Goal: Task Accomplishment & Management: Complete application form

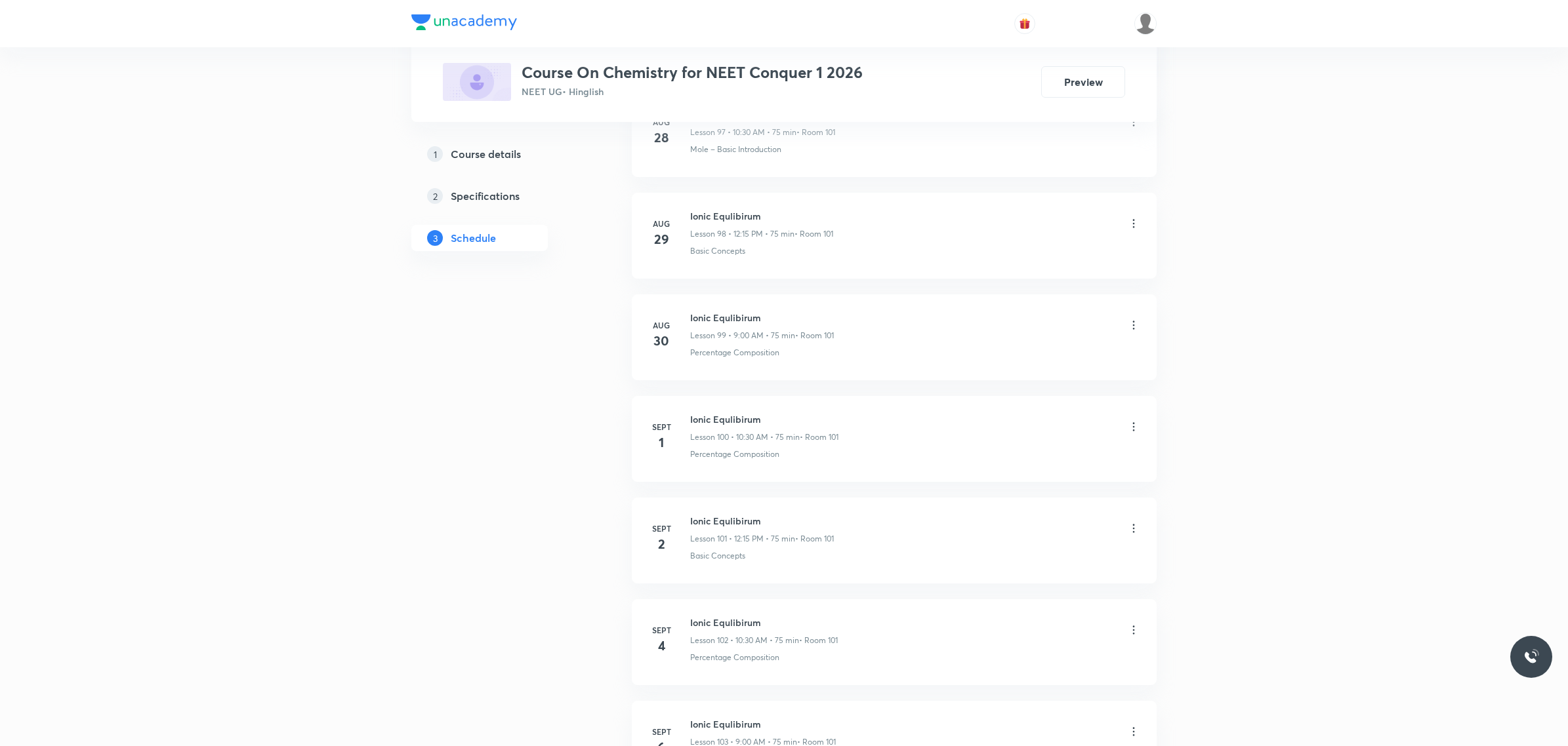
scroll to position [12738, 0]
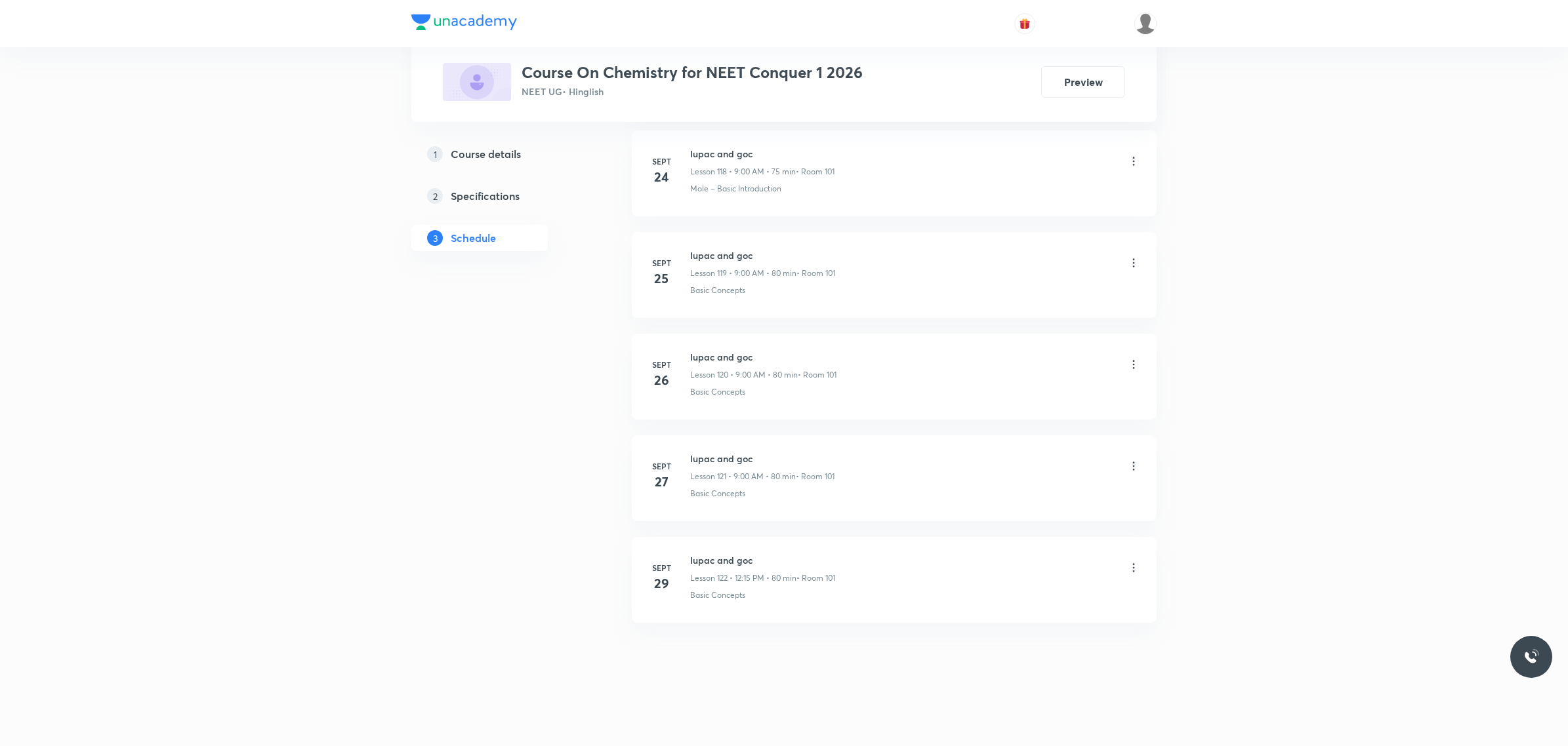
click at [700, 556] on h6 "Iupac and goc" at bounding box center [763, 560] width 145 height 14
click at [703, 556] on h6 "Iupac and goc" at bounding box center [763, 560] width 145 height 14
click at [705, 557] on h6 "Iupac and goc" at bounding box center [763, 560] width 145 height 14
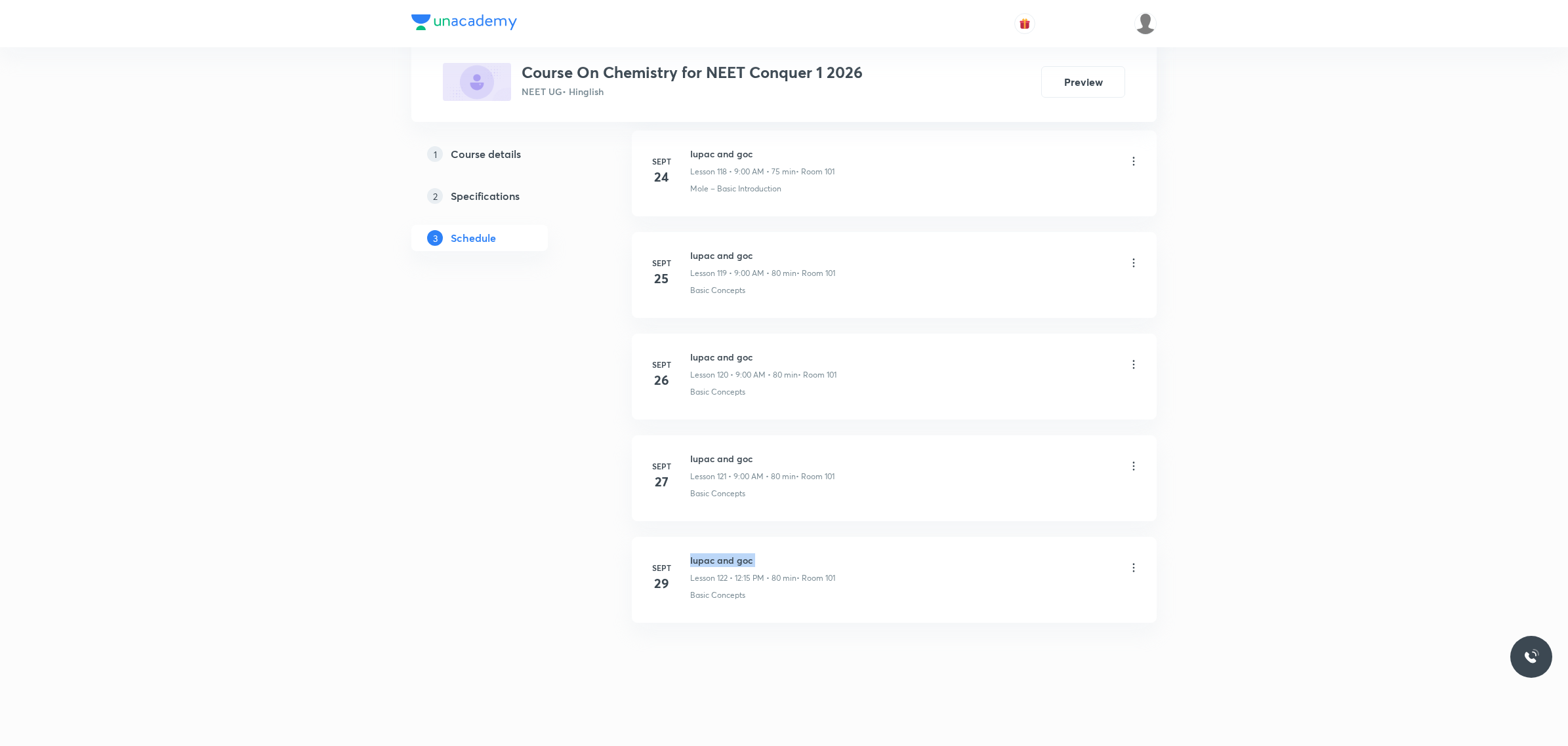
copy h6 "Iupac and goc"
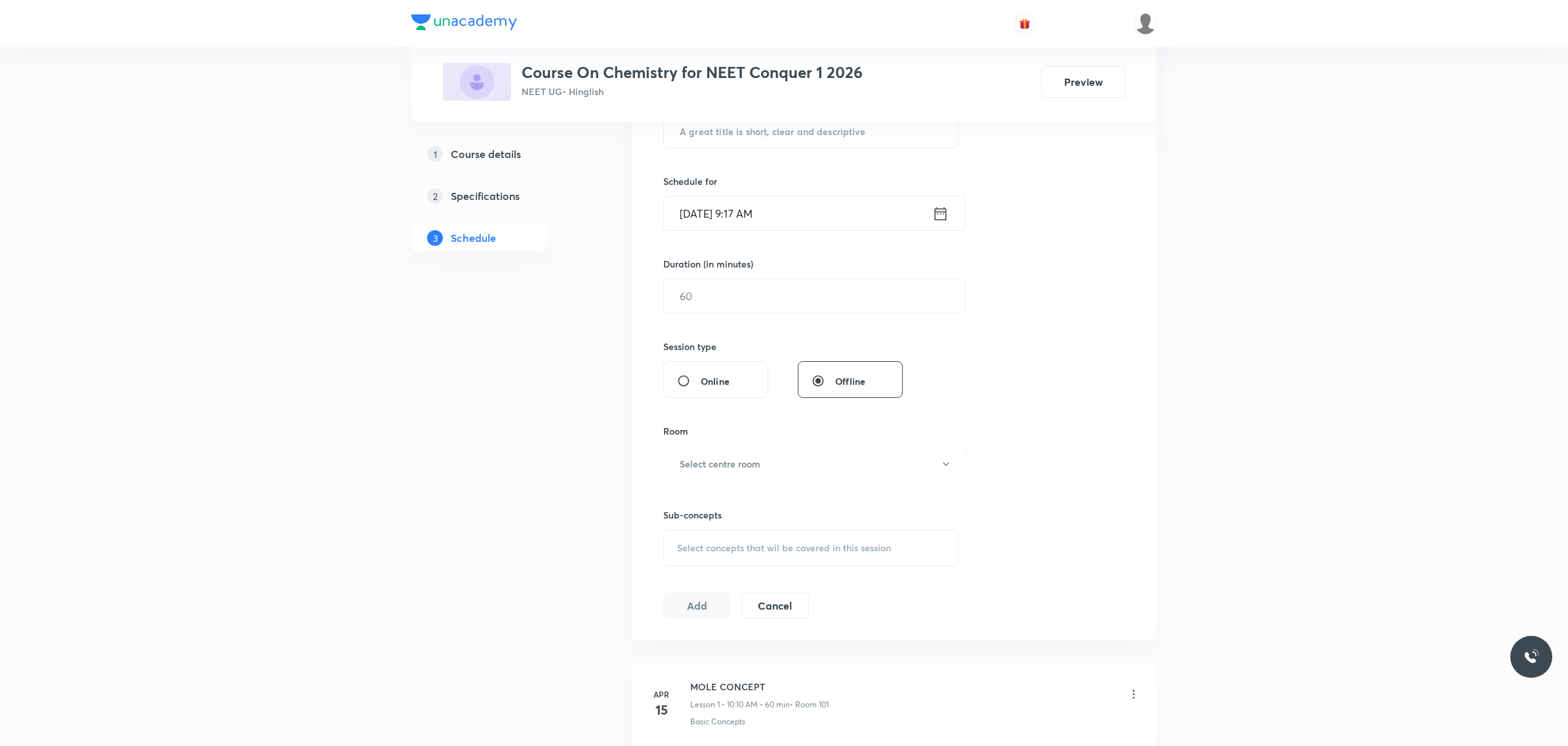
scroll to position [0, 0]
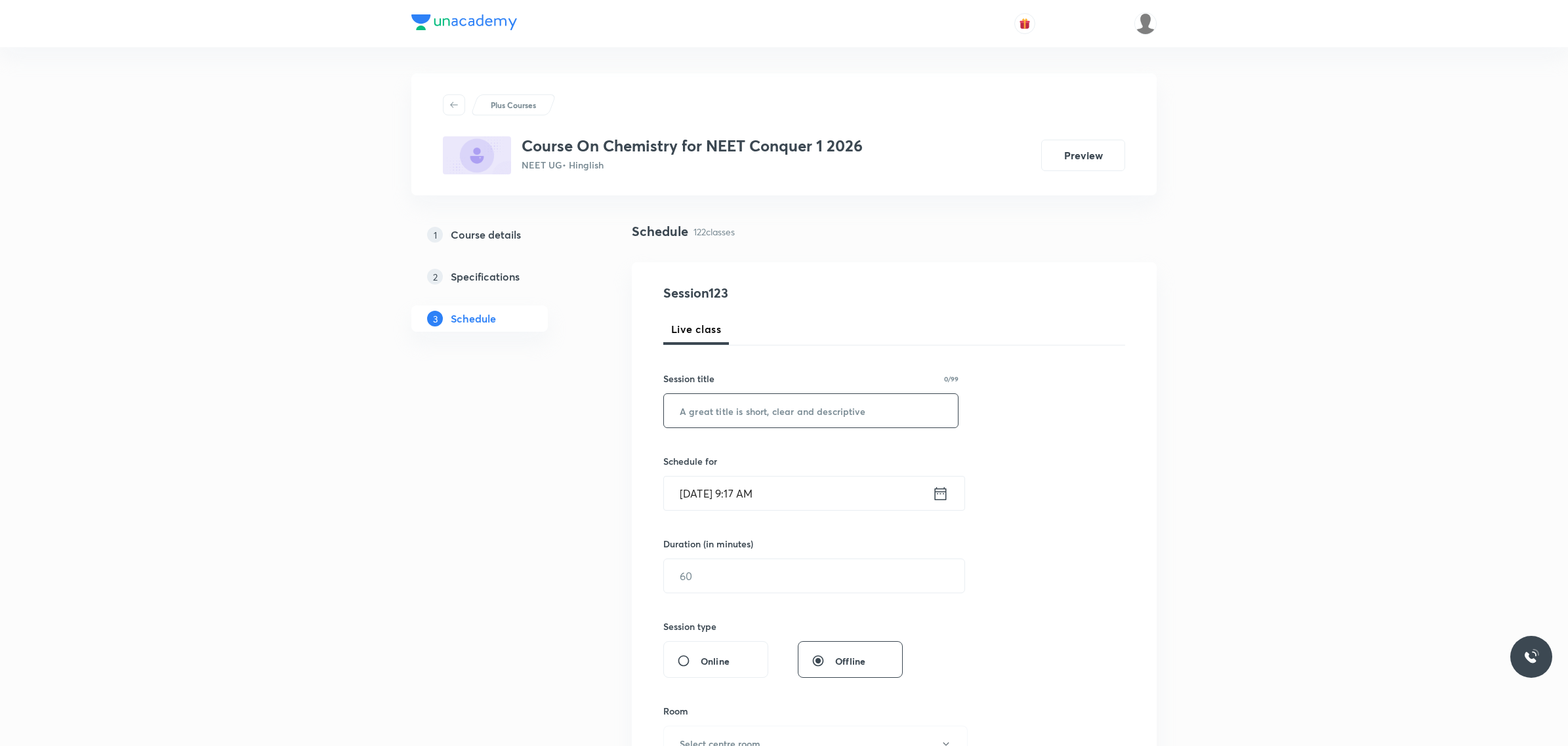
click at [828, 407] on input "text" at bounding box center [810, 411] width 294 height 34
paste input "Iupac and goc"
type input "Iupac and goc"
click at [840, 489] on input "Sept 30, 2025, 9:17 AM" at bounding box center [797, 494] width 268 height 34
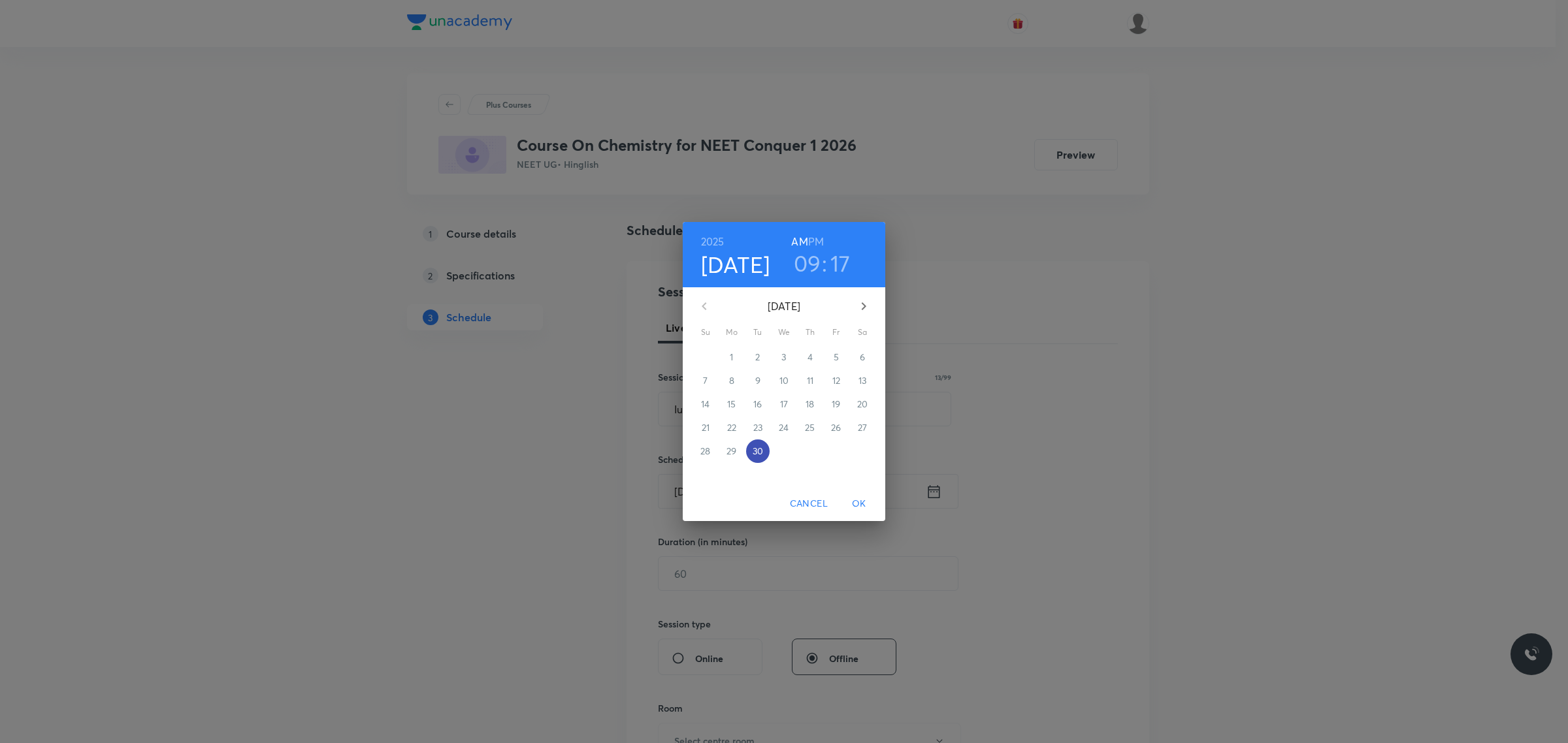
click at [755, 454] on p "30" at bounding box center [758, 451] width 11 height 13
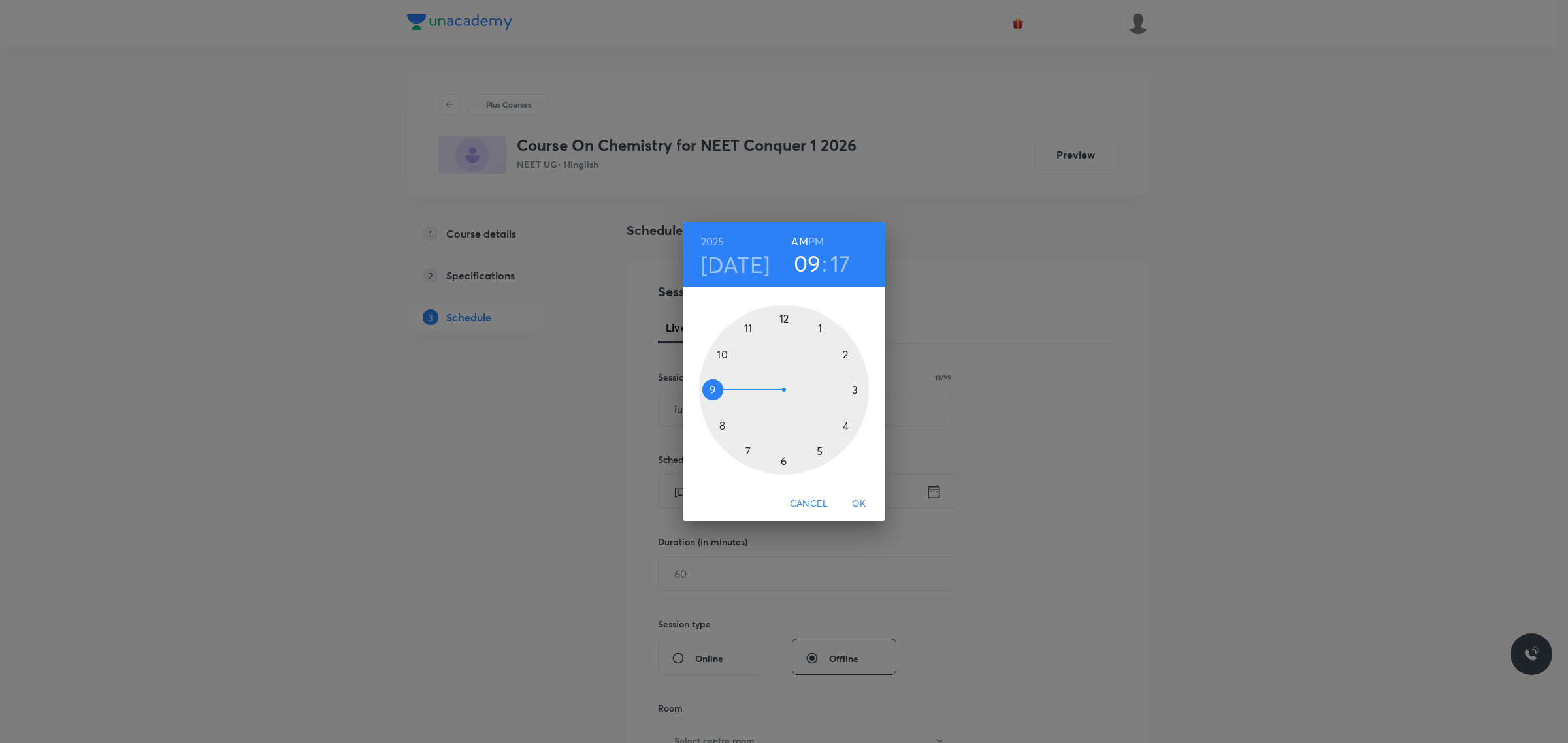
click at [713, 389] on div at bounding box center [784, 390] width 170 height 170
click at [850, 413] on div at bounding box center [784, 390] width 170 height 170
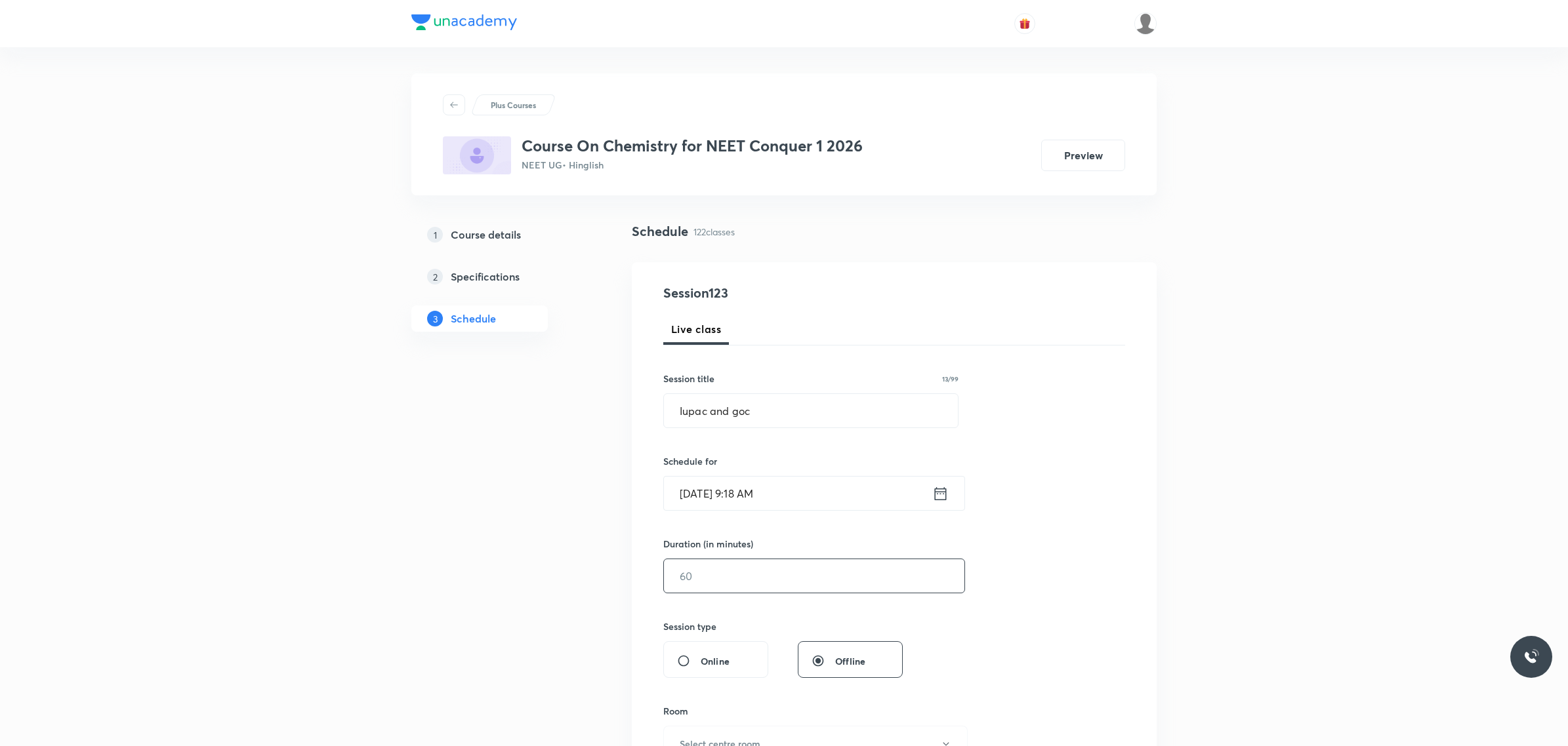
click at [798, 593] on input "text" at bounding box center [814, 576] width 300 height 34
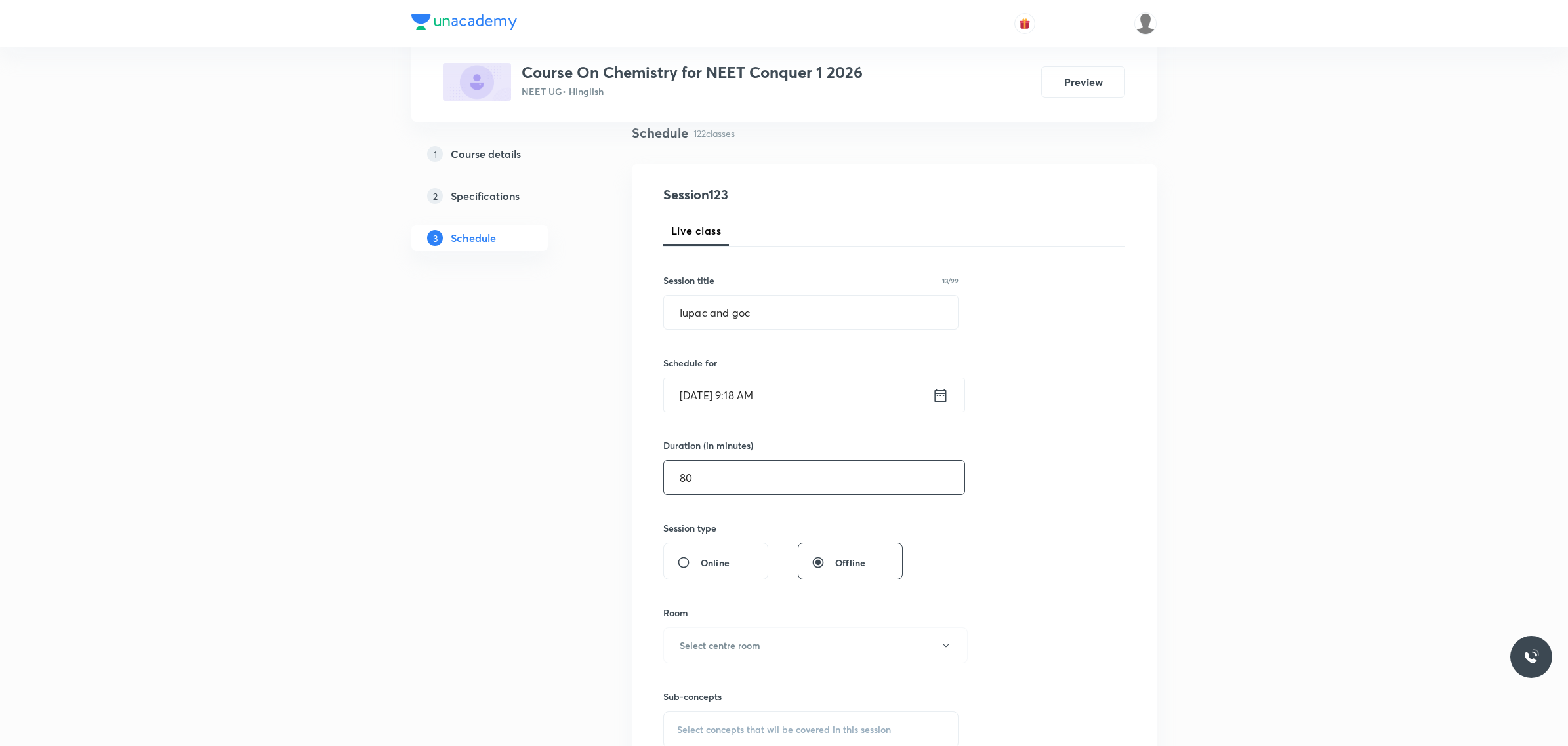
scroll to position [164, 0]
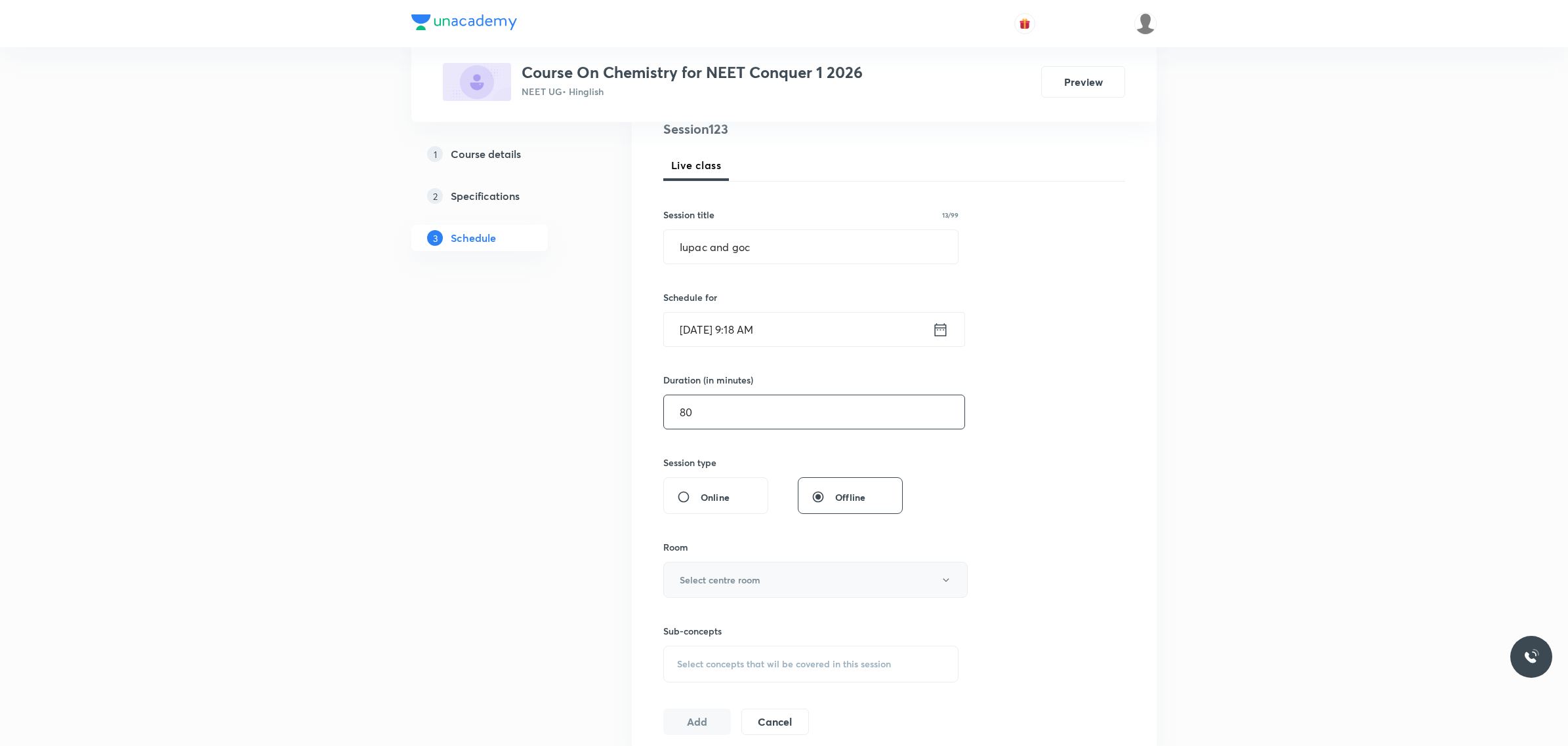
type input "80"
click at [733, 575] on h6 "Select centre room" at bounding box center [720, 579] width 81 height 14
click at [683, 667] on li "101" at bounding box center [812, 675] width 303 height 24
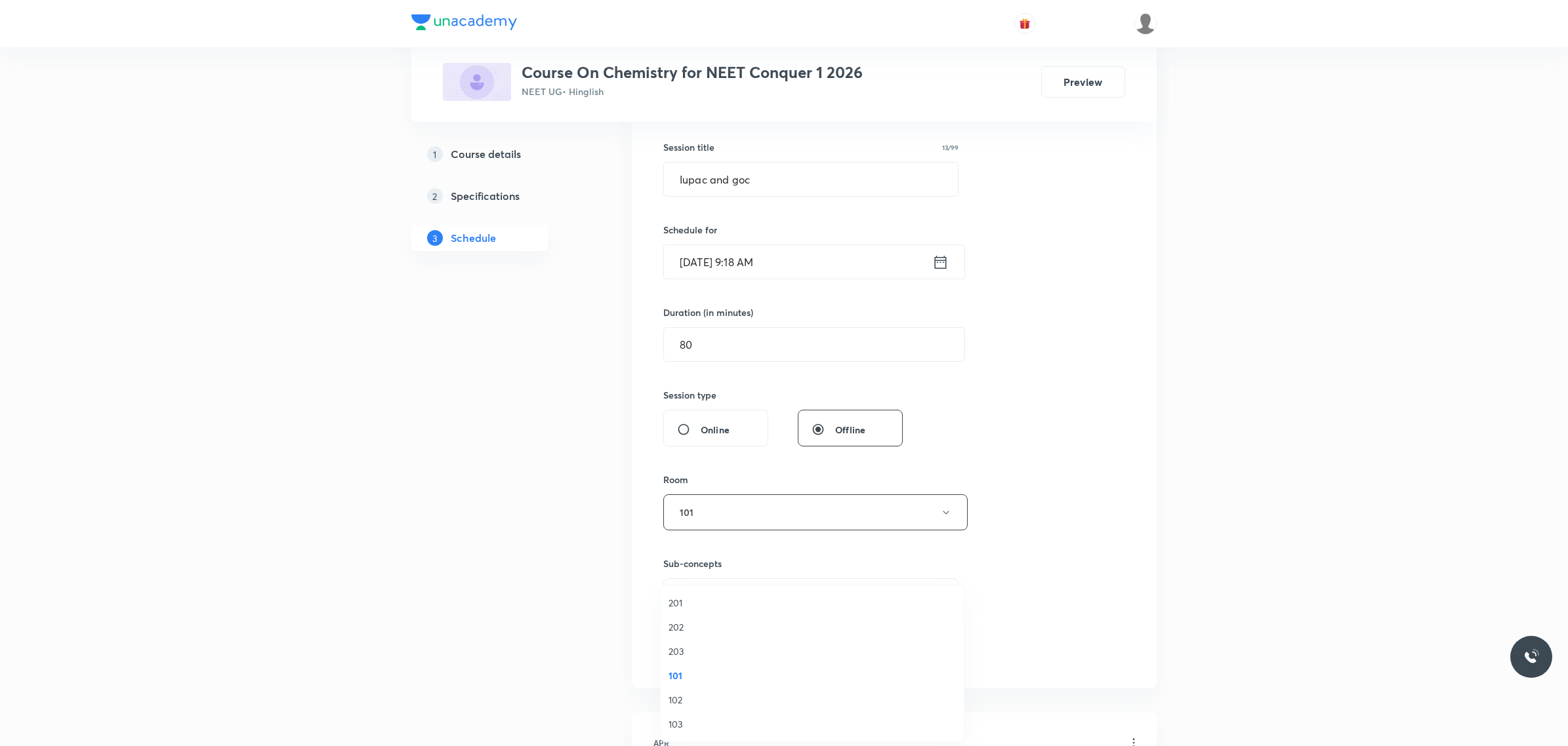
scroll to position [328, 0]
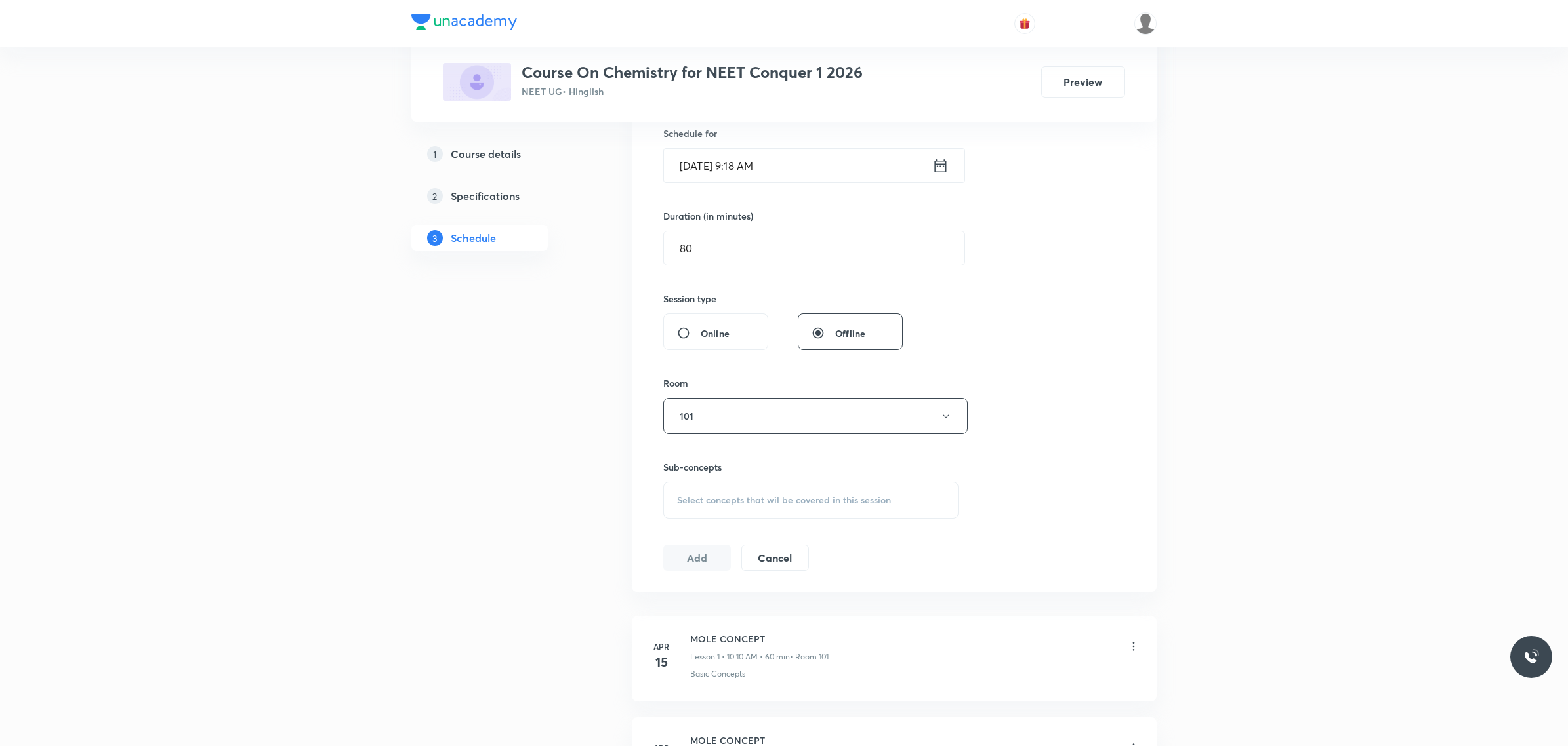
click at [746, 506] on span "Select concepts that wil be covered in this session" at bounding box center [784, 500] width 214 height 11
click at [746, 607] on p "Basic Concepts" at bounding box center [725, 603] width 64 height 14
checkbox input "true"
drag, startPoint x: 1016, startPoint y: 507, endPoint x: 873, endPoint y: 542, distance: 147.2
click at [1004, 516] on div "Session 123 Live class Session title 13/99 Iupac and goc ​ Schedule for Sept 30…" at bounding box center [894, 271] width 462 height 631
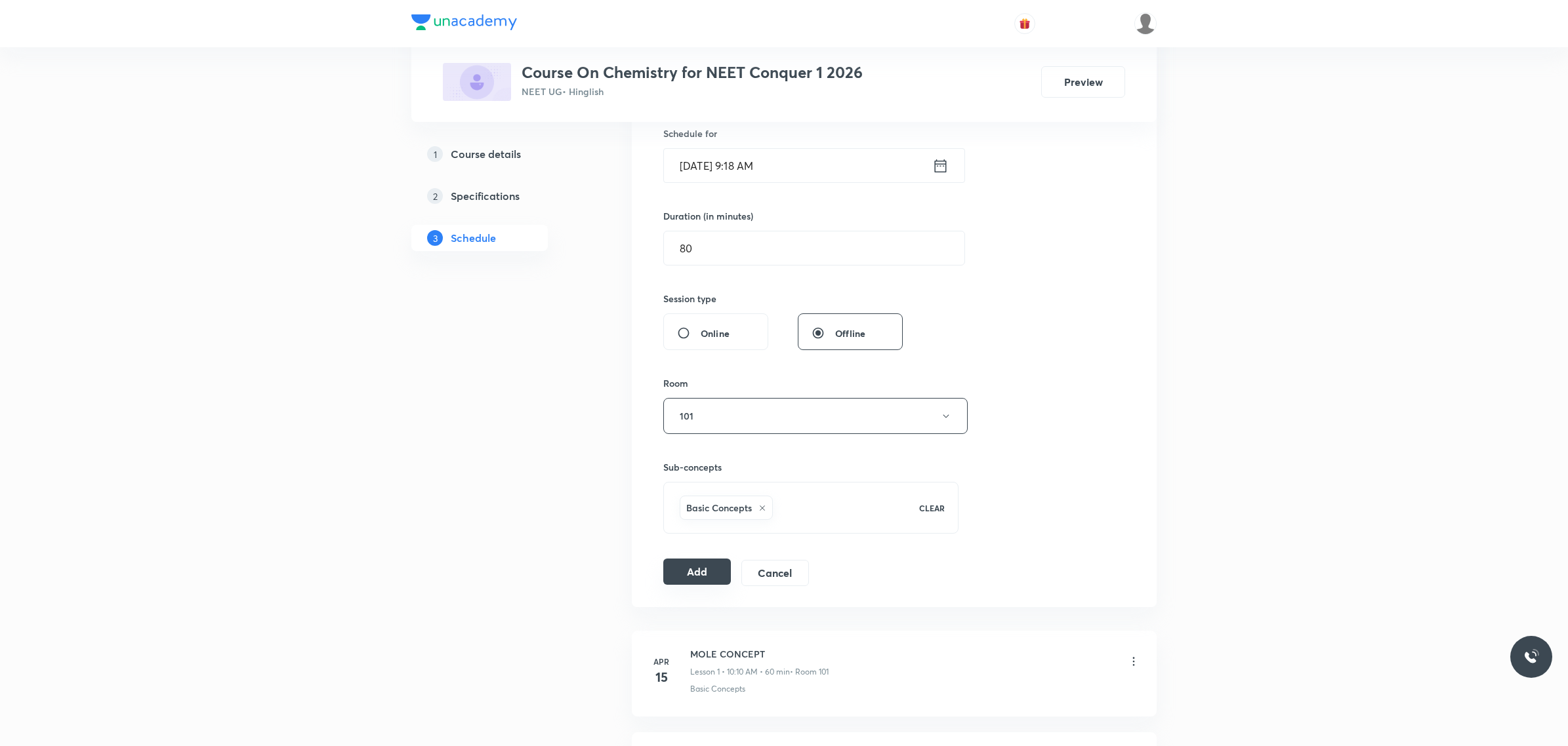
click at [719, 571] on button "Add" at bounding box center [697, 571] width 68 height 26
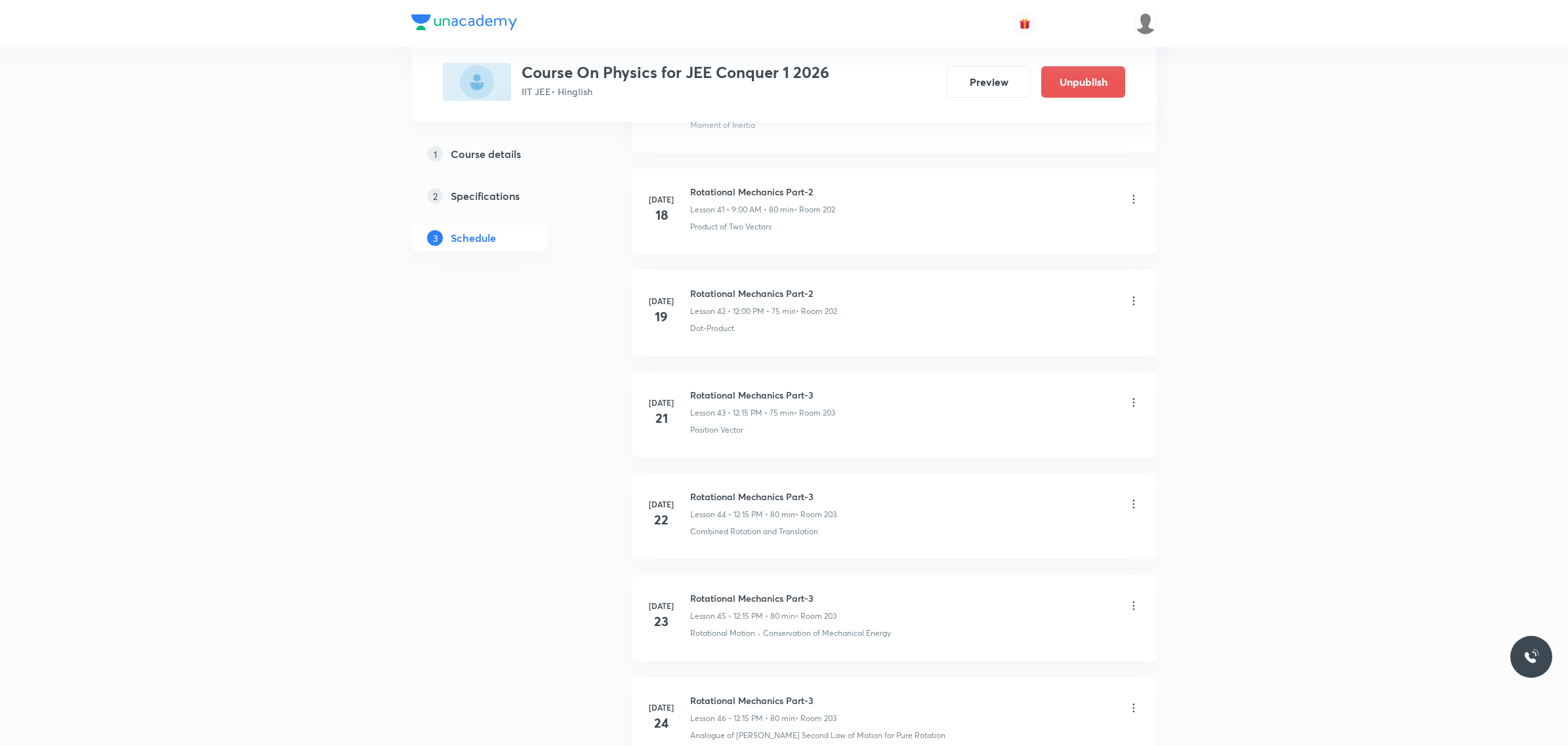
scroll to position [10581, 0]
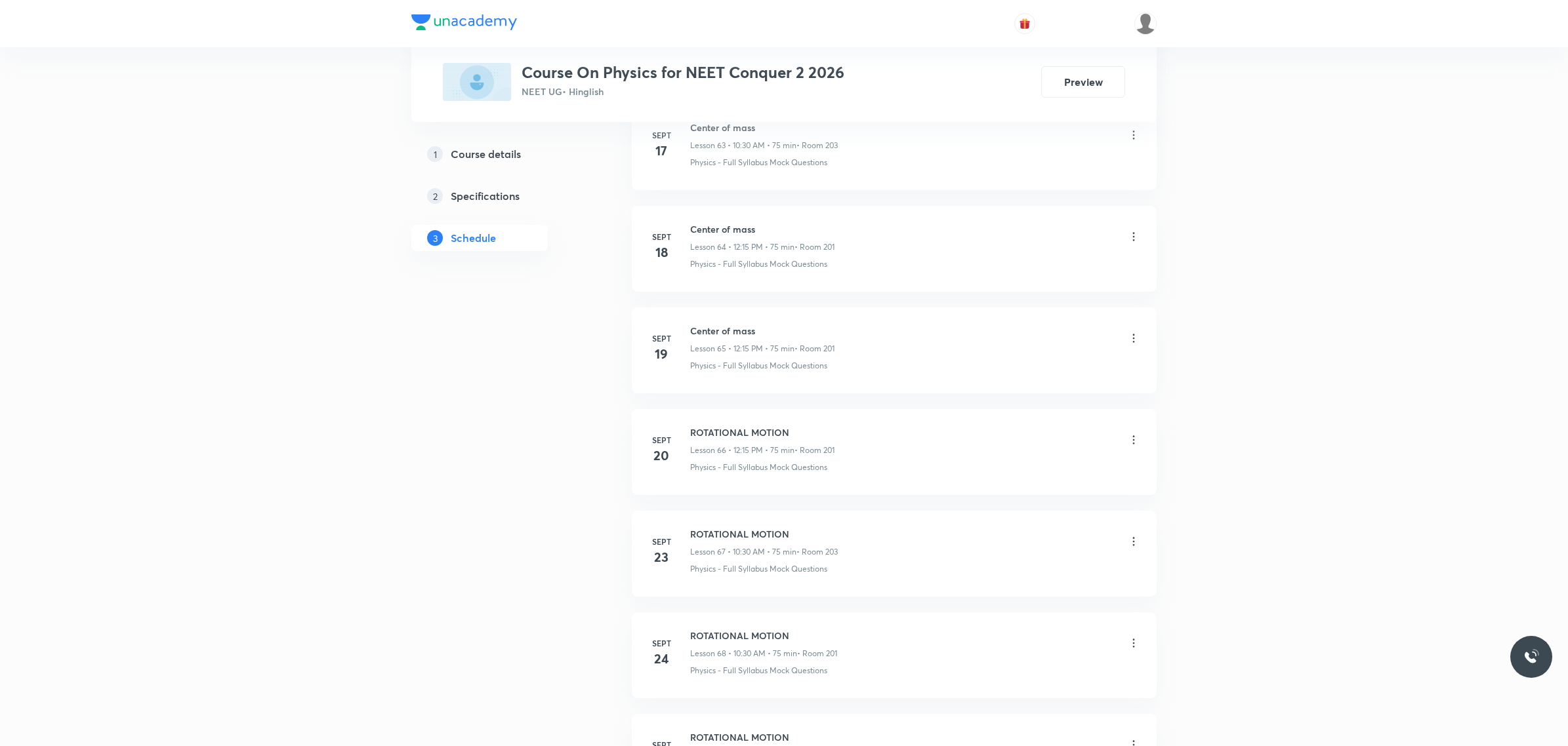
scroll to position [7727, 0]
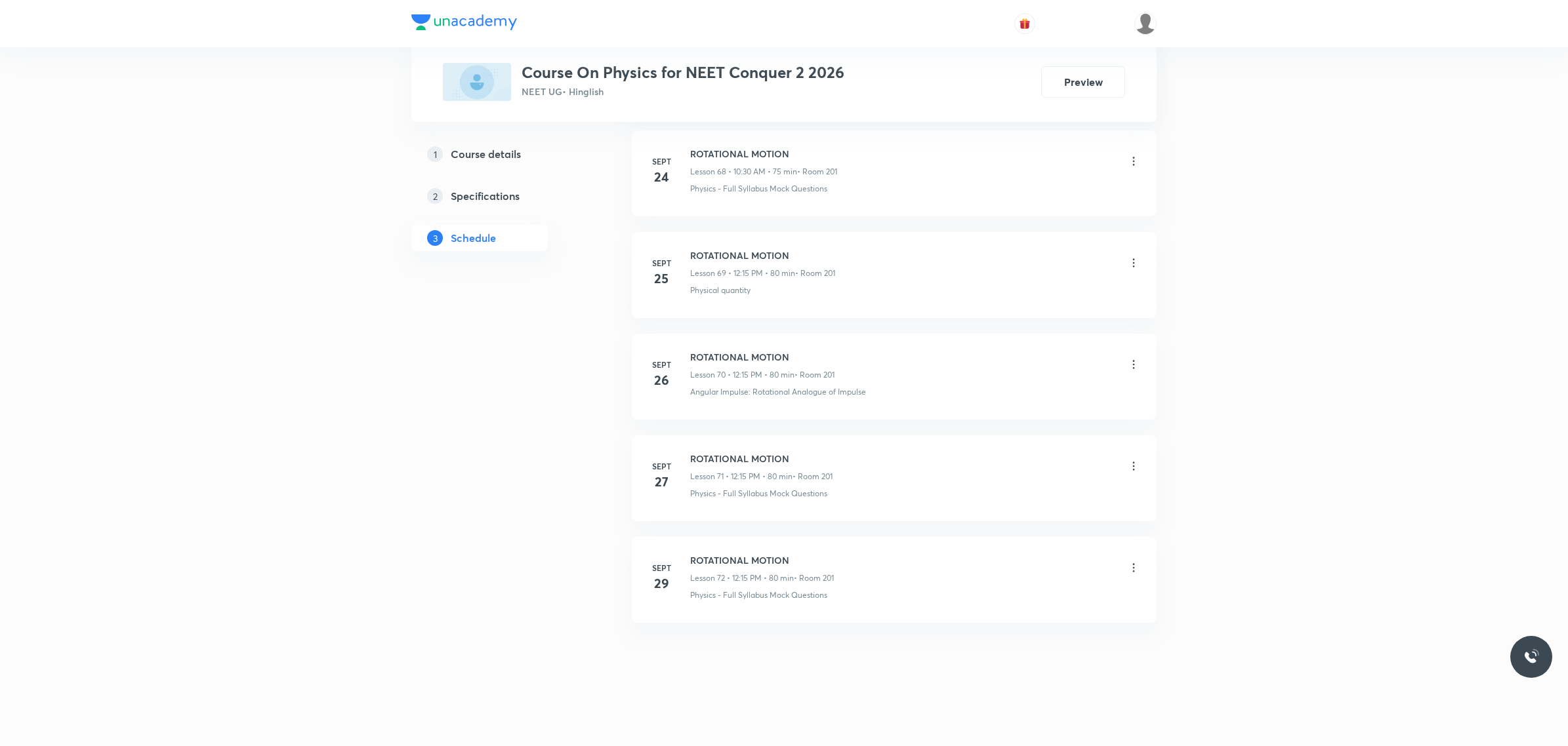
click at [703, 555] on h6 "ROTATIONAL MOTION" at bounding box center [762, 560] width 144 height 14
copy h6 "ROTATIONAL MOTION"
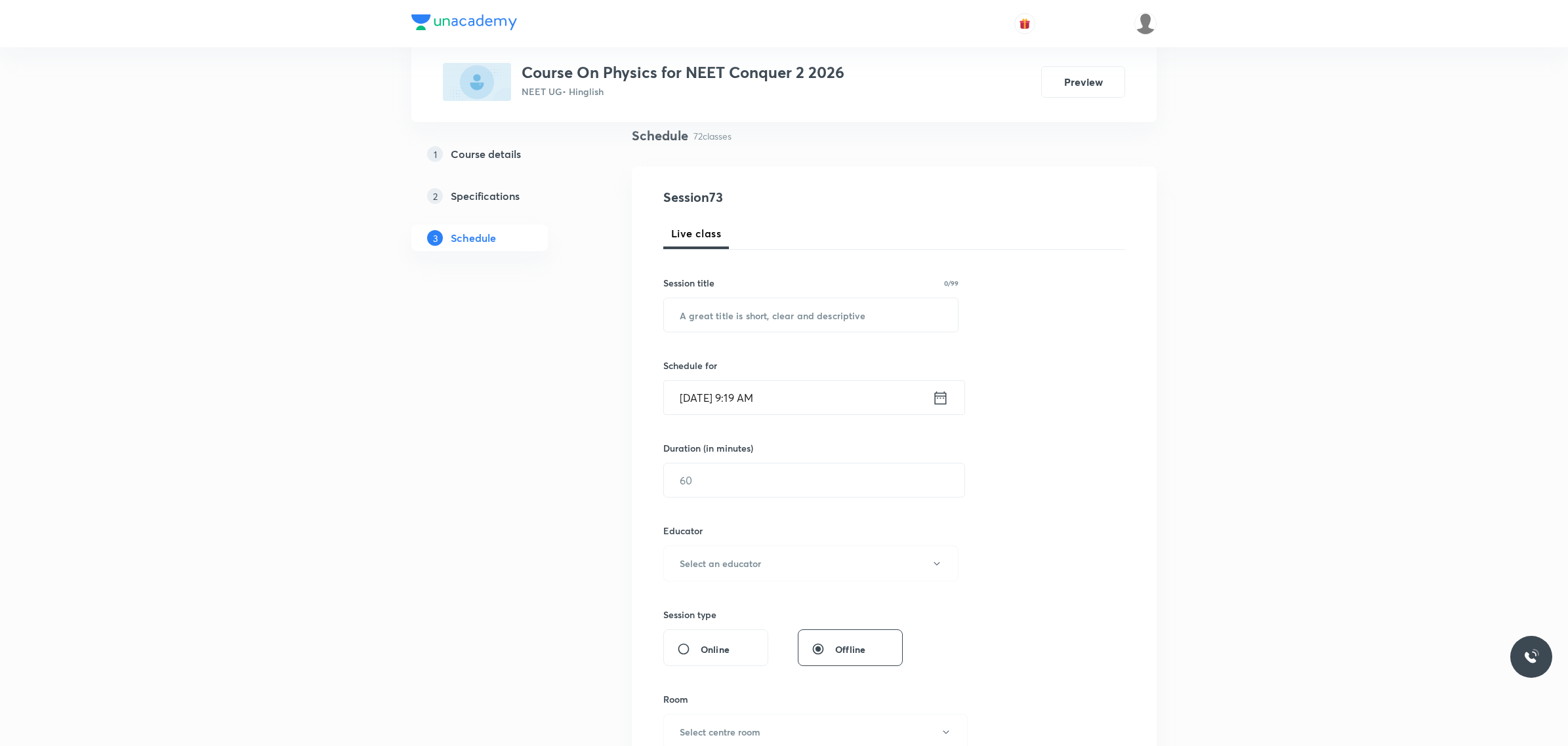
scroll to position [0, 0]
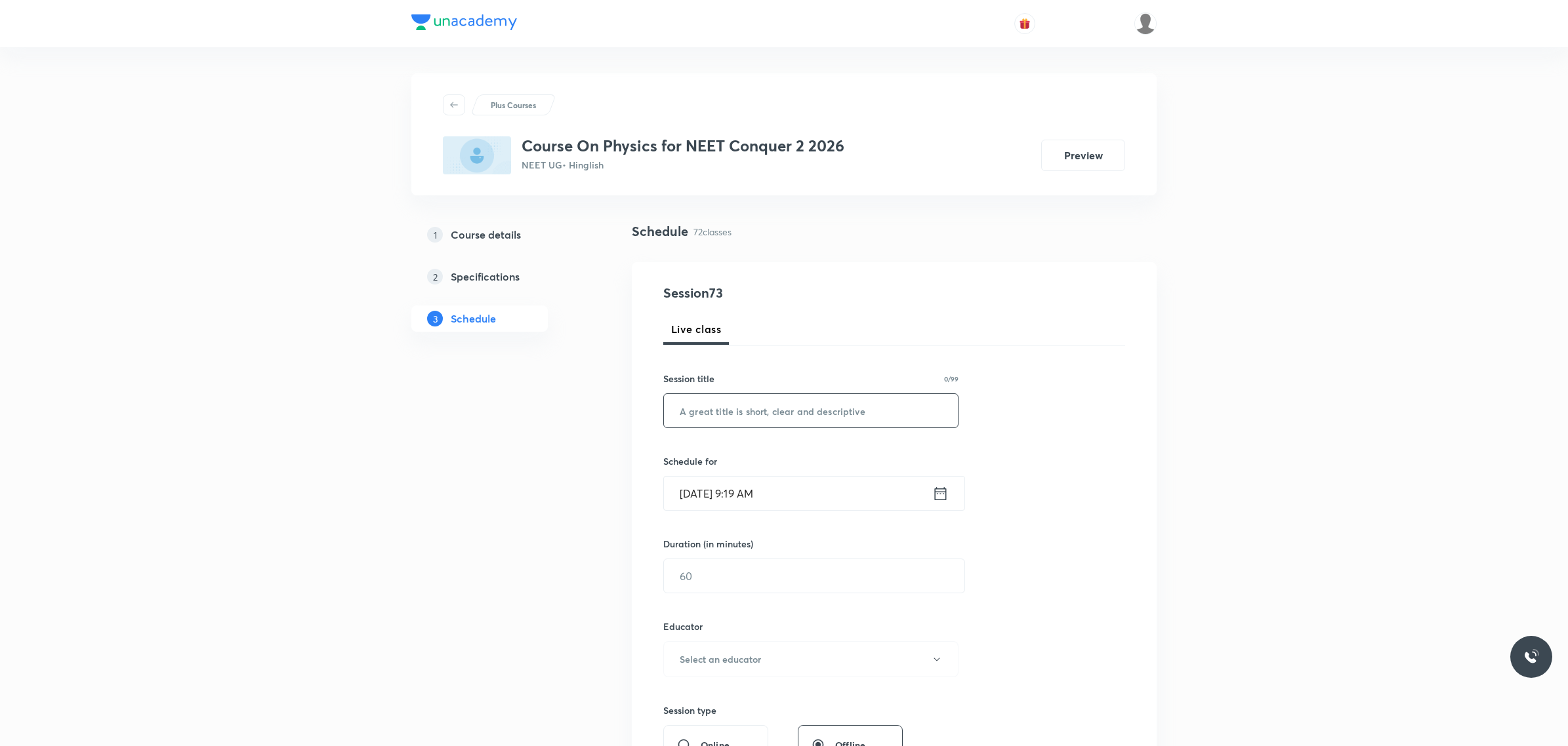
click at [779, 398] on input "text" at bounding box center [810, 411] width 294 height 34
paste input "ROTATIONAL MOTION"
type input "ROTATIONAL MOTION"
drag, startPoint x: 802, startPoint y: 480, endPoint x: 805, endPoint y: 488, distance: 8.5
click at [805, 488] on input "Sept 30, 2025, 9:19 AM" at bounding box center [797, 494] width 268 height 34
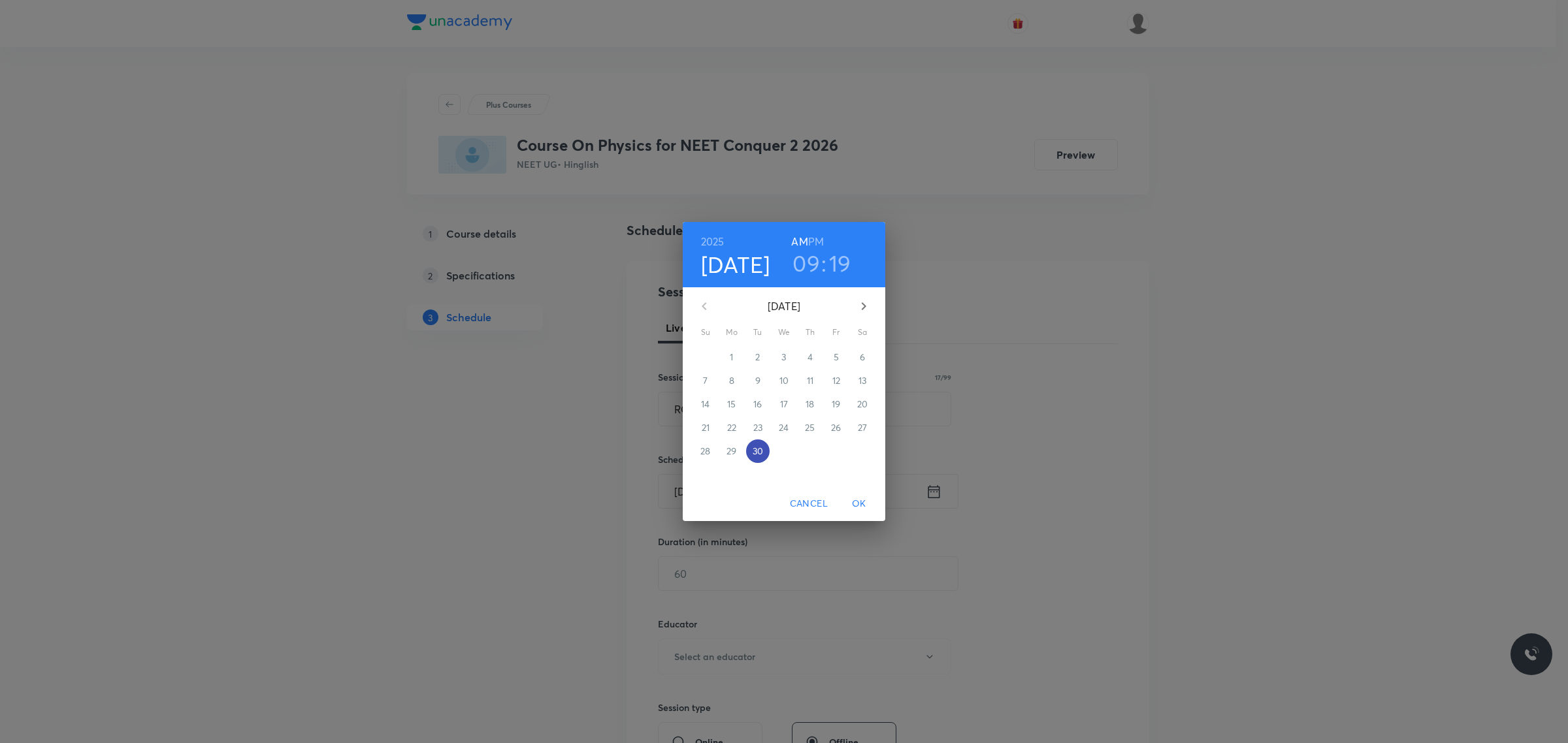
click at [755, 445] on p "30" at bounding box center [758, 451] width 11 height 13
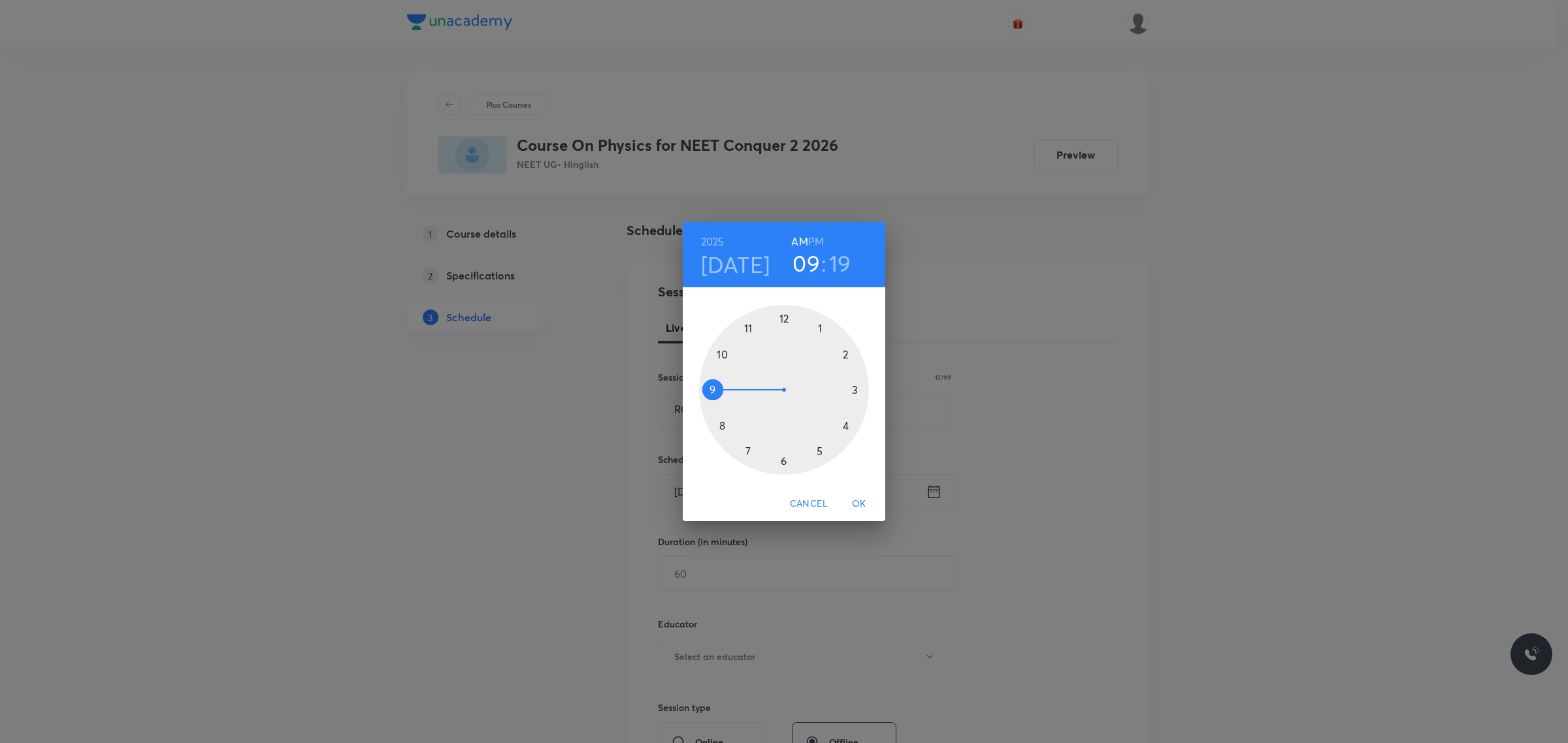
click at [716, 352] on div at bounding box center [784, 390] width 170 height 170
click at [783, 457] on div at bounding box center [784, 390] width 170 height 170
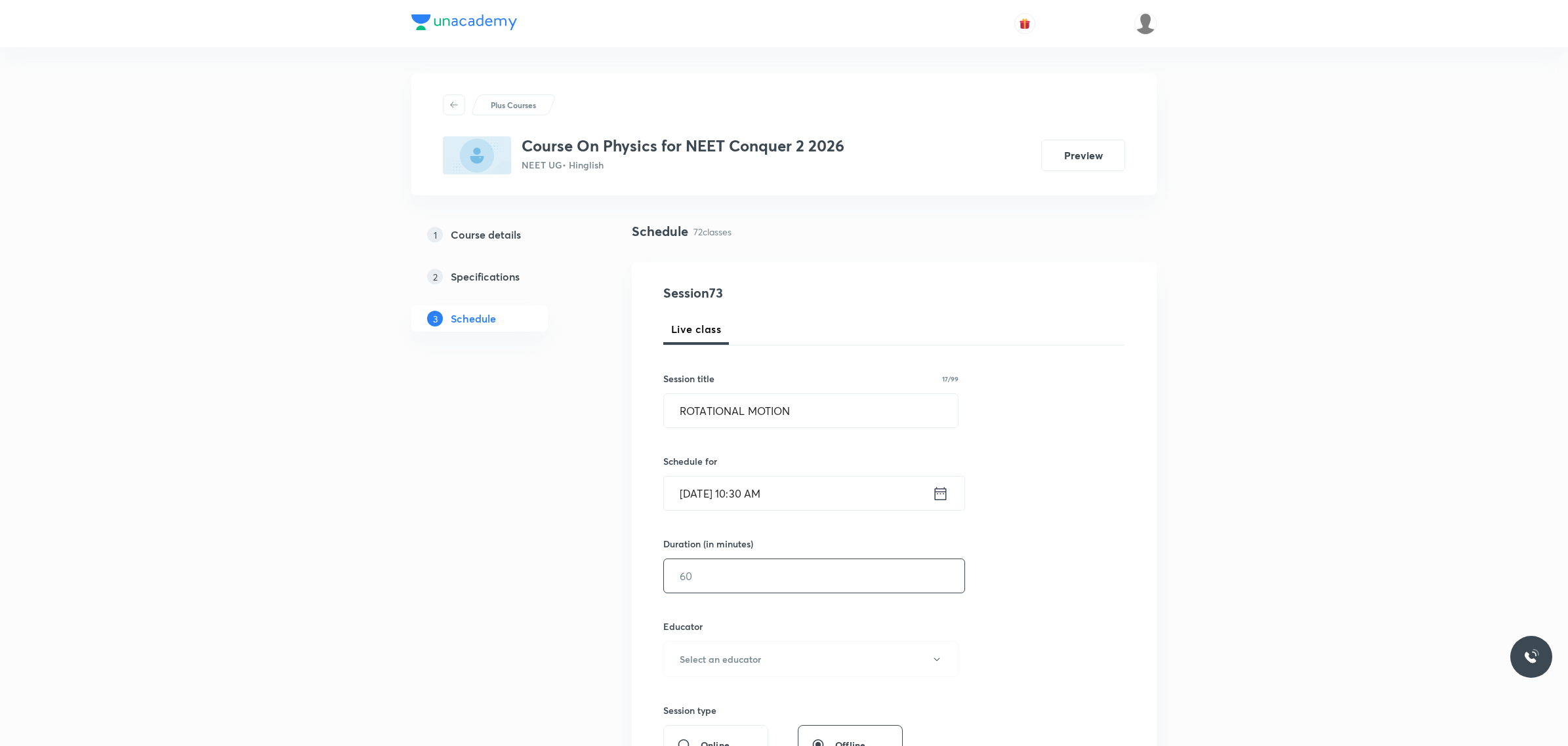
click at [810, 568] on input "text" at bounding box center [814, 576] width 300 height 34
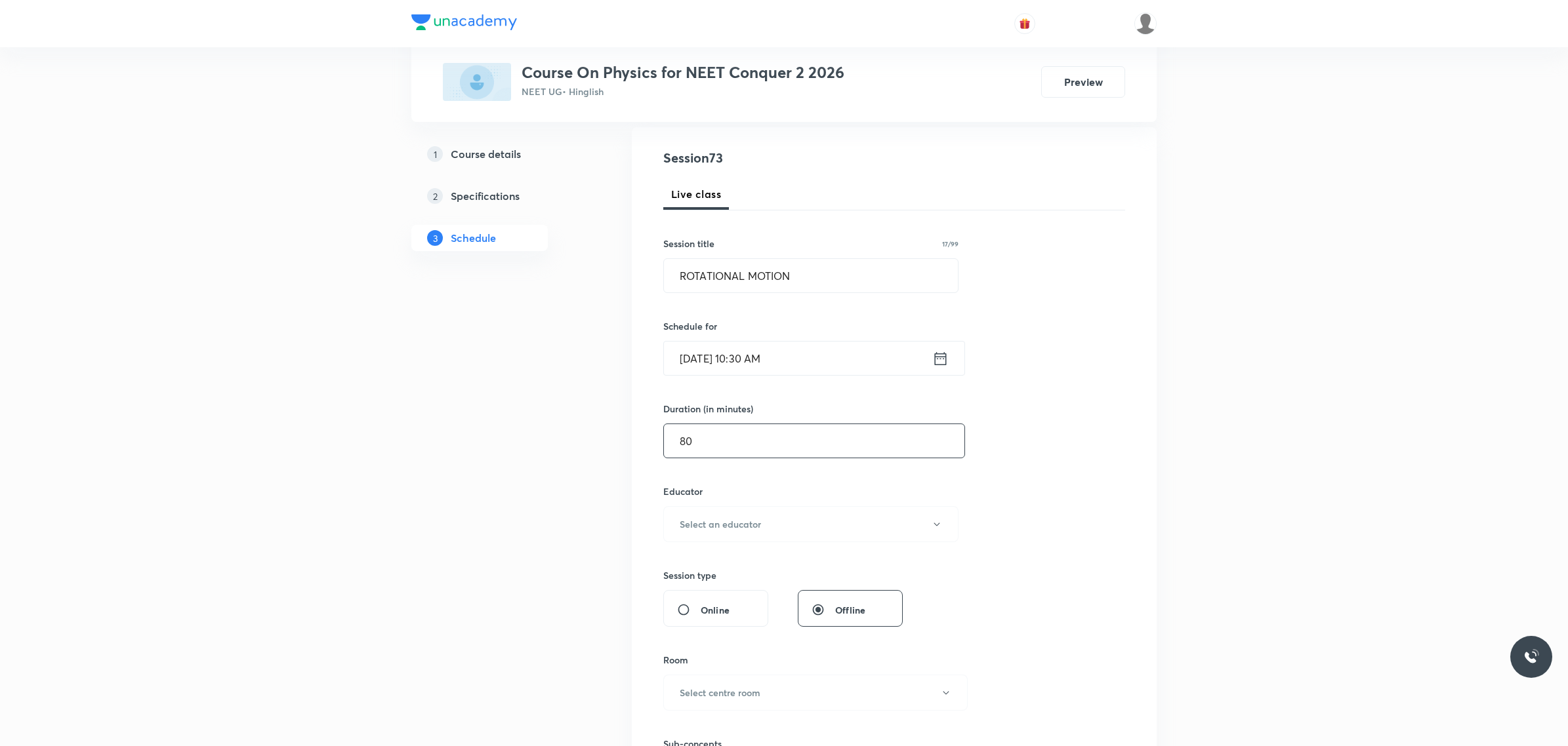
scroll to position [164, 0]
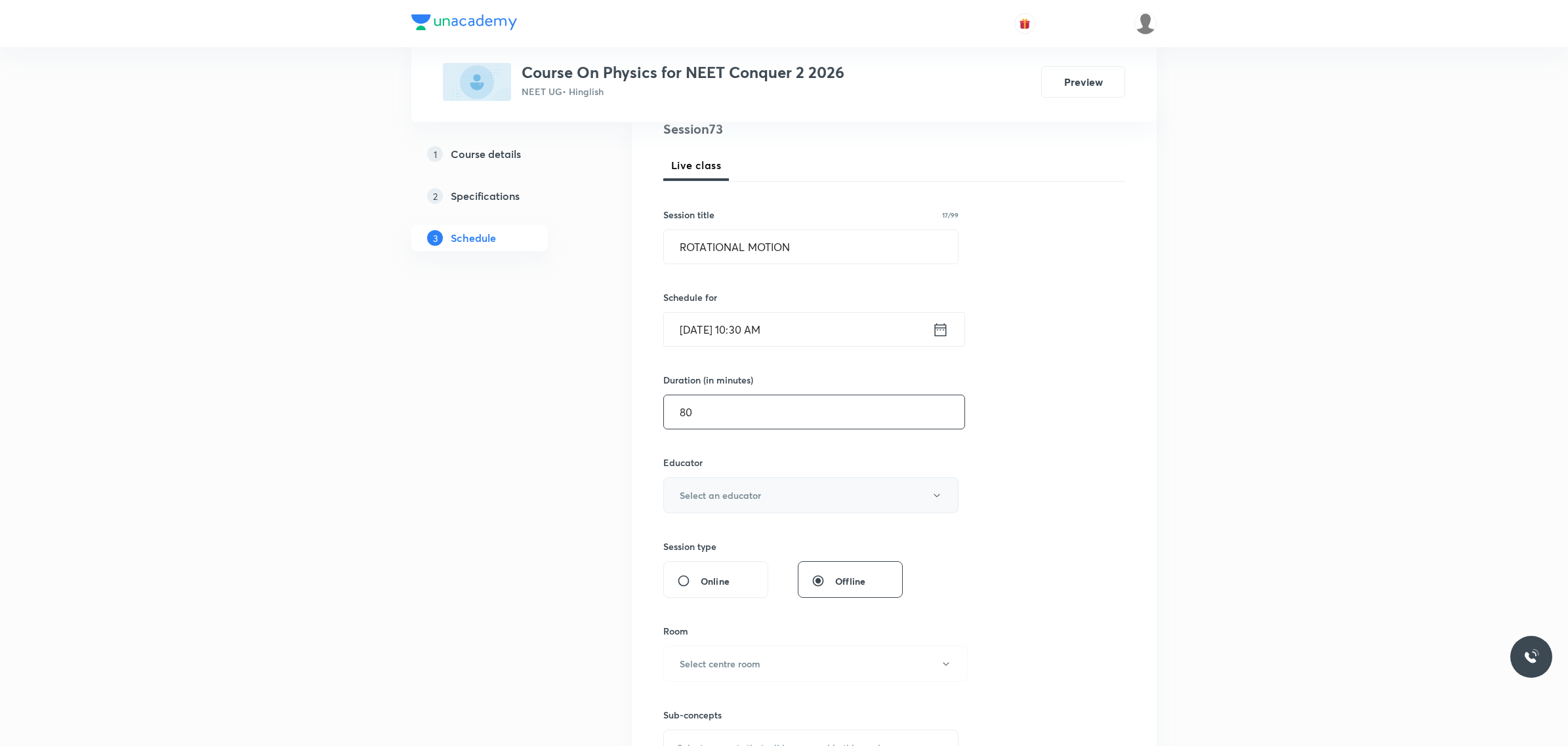
type input "80"
click at [749, 484] on button "Select an educator" at bounding box center [810, 496] width 295 height 36
click at [723, 561] on span "Abhay Mishra" at bounding box center [812, 563] width 288 height 14
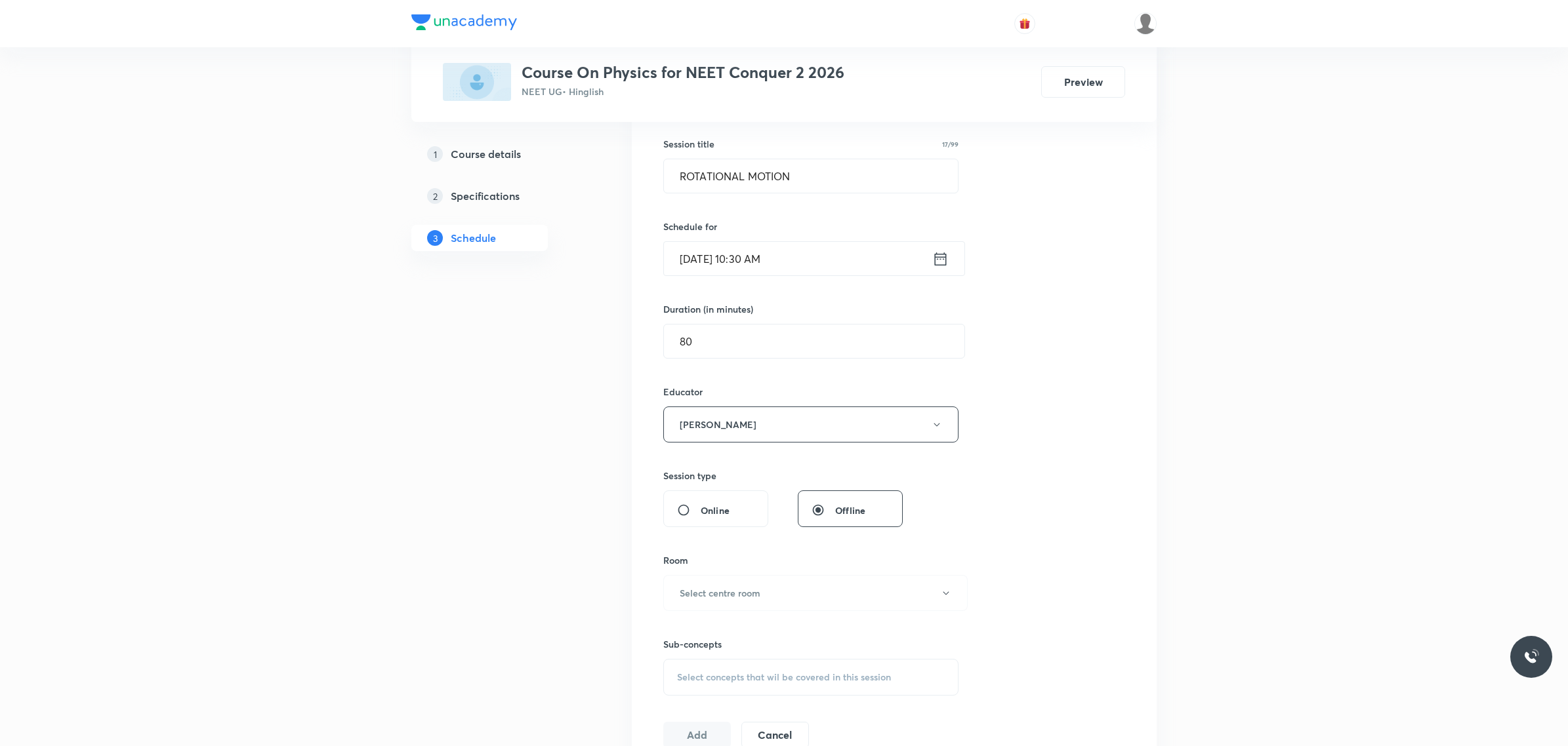
scroll to position [328, 0]
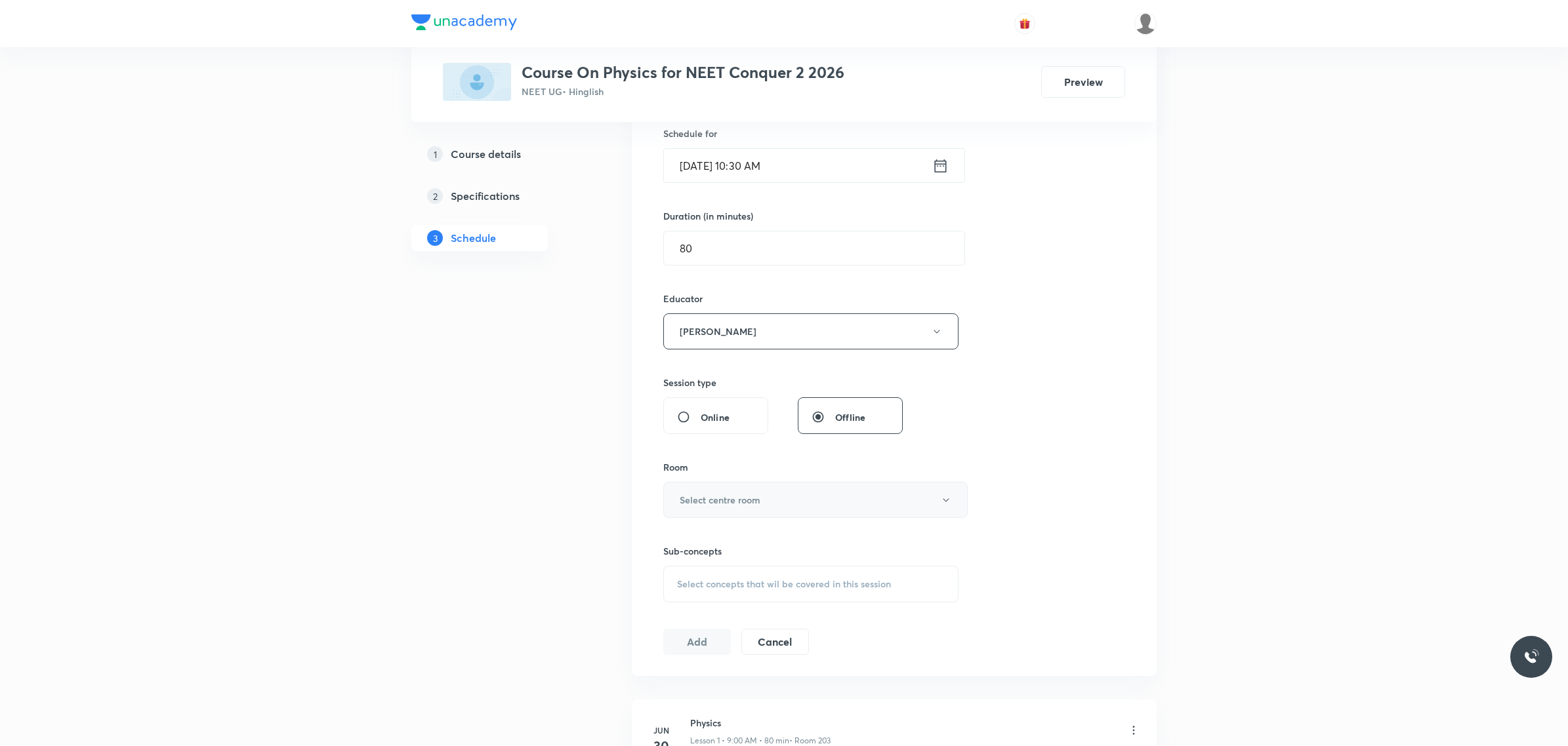
click at [738, 506] on h6 "Select centre room" at bounding box center [720, 500] width 81 height 14
click at [704, 581] on li "203" at bounding box center [812, 592] width 303 height 24
click at [704, 582] on span "Select concepts that wil be covered in this session" at bounding box center [784, 584] width 214 height 11
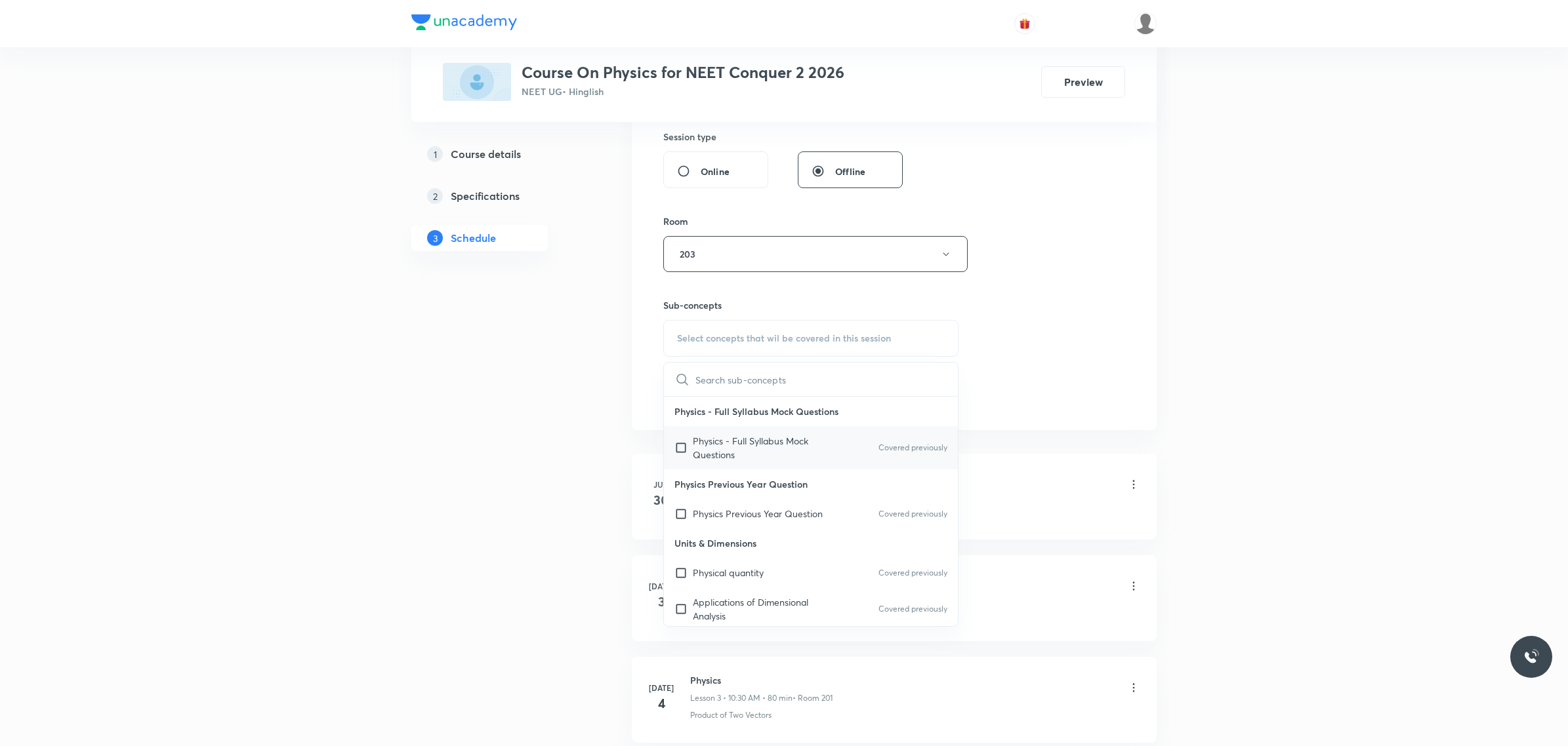
click at [758, 451] on p "Physics - Full Syllabus Mock Questions" at bounding box center [758, 447] width 132 height 28
checkbox input "true"
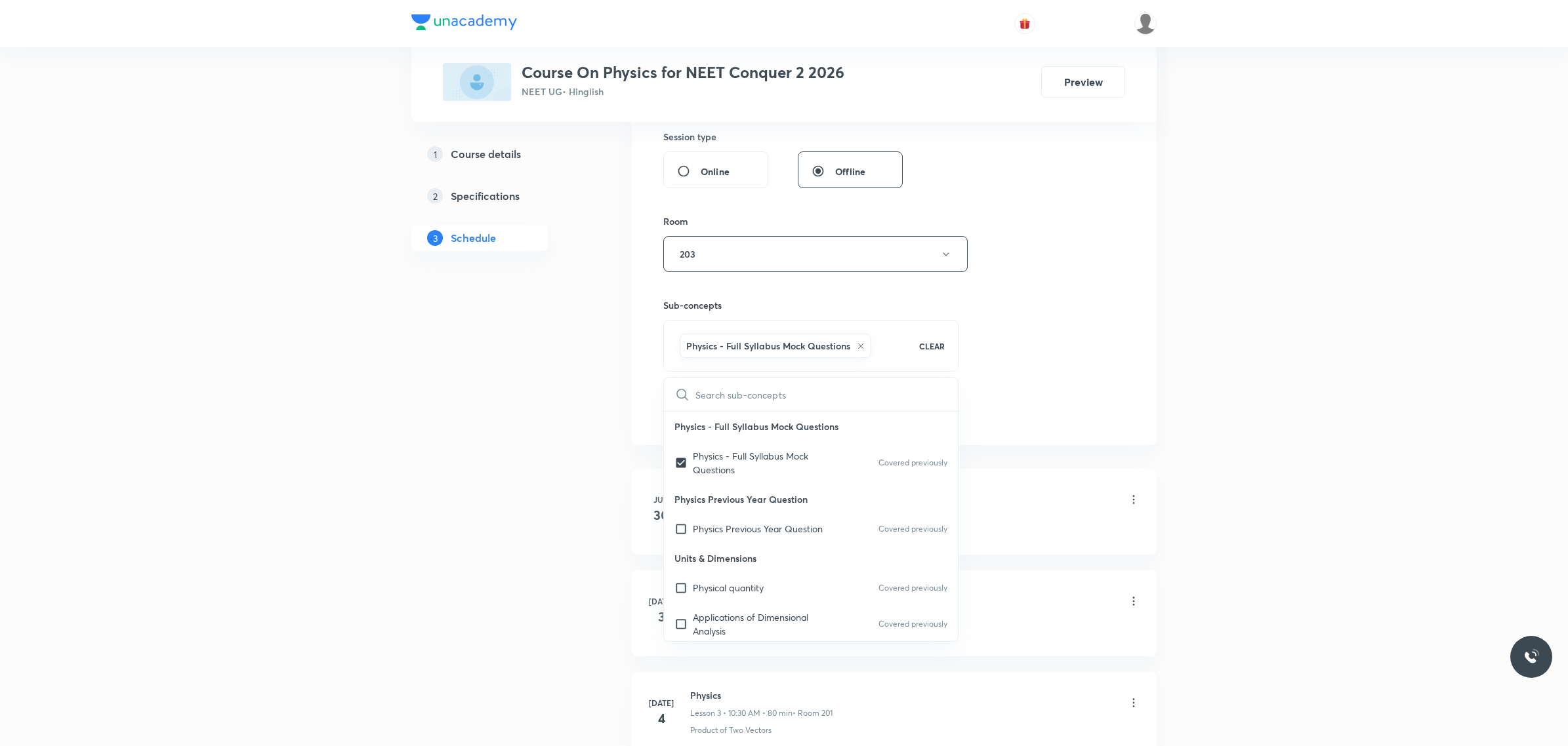
click at [1055, 344] on div "Session 73 Live class Session title 17/99 ROTATIONAL MOTION ​ Schedule for Sept…" at bounding box center [894, 66] width 462 height 714
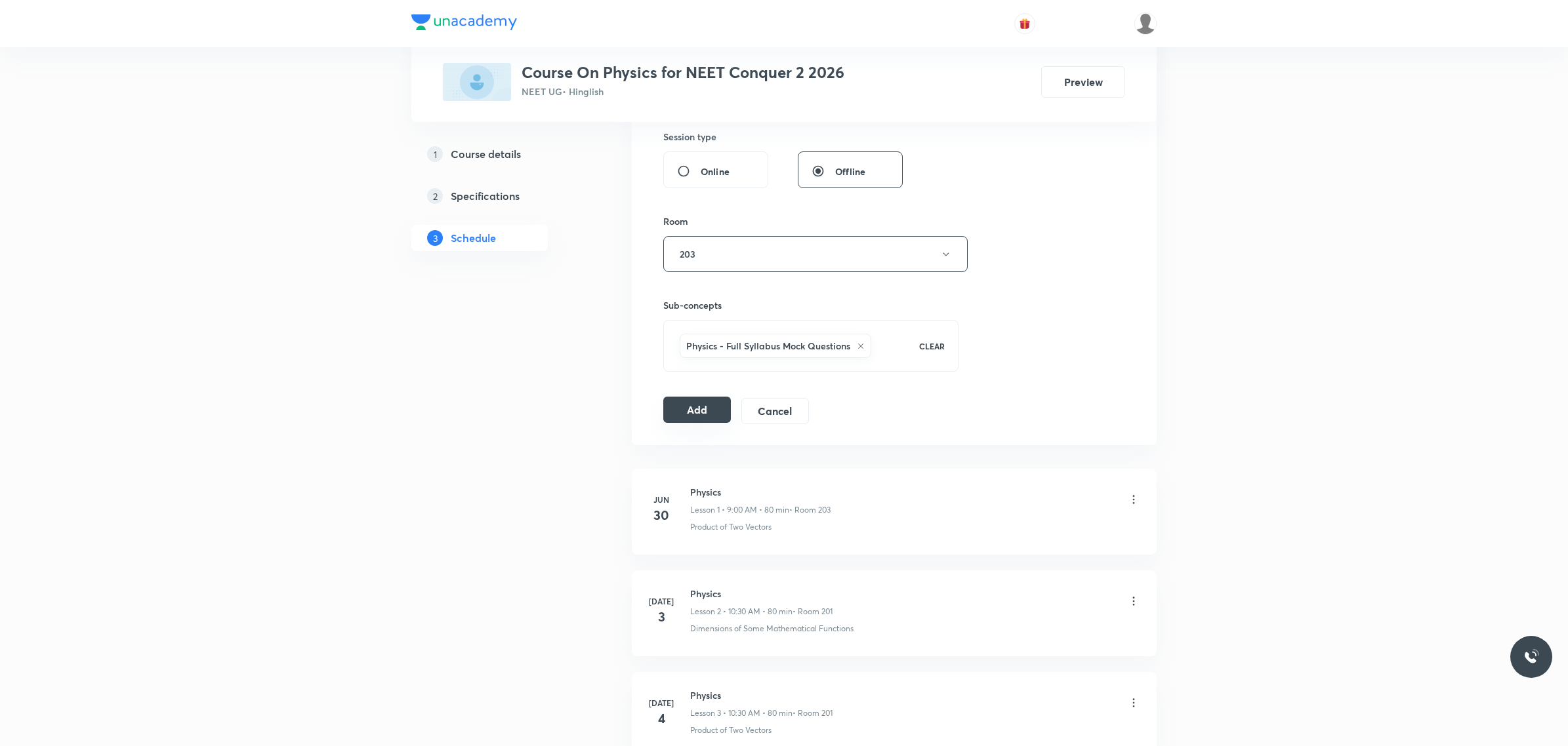
click at [685, 411] on button "Add" at bounding box center [697, 410] width 68 height 26
